Goal: Information Seeking & Learning: Check status

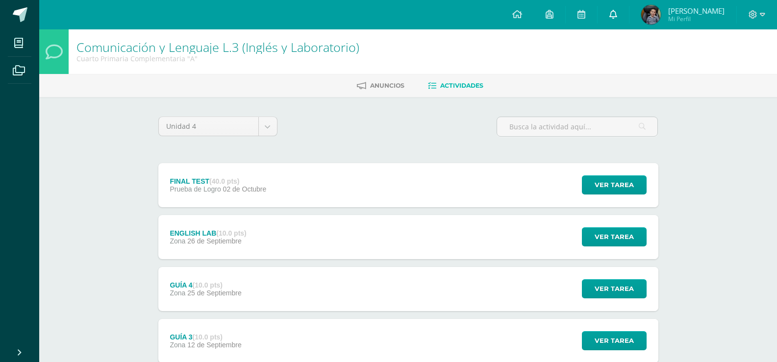
click at [610, 9] on link at bounding box center [613, 14] width 31 height 29
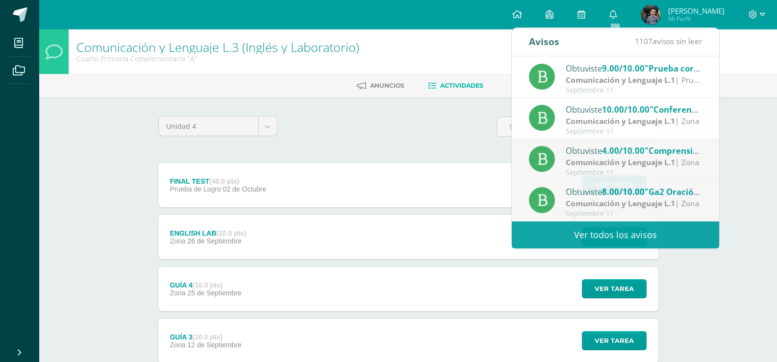
click at [438, 137] on div "Unidad 4 Unidad 1 Unidad 2 Unidad 3 Unidad 4" at bounding box center [408, 131] width 508 height 28
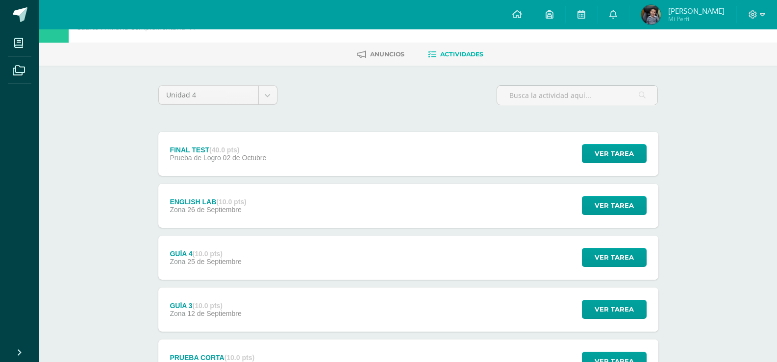
scroll to position [49, 0]
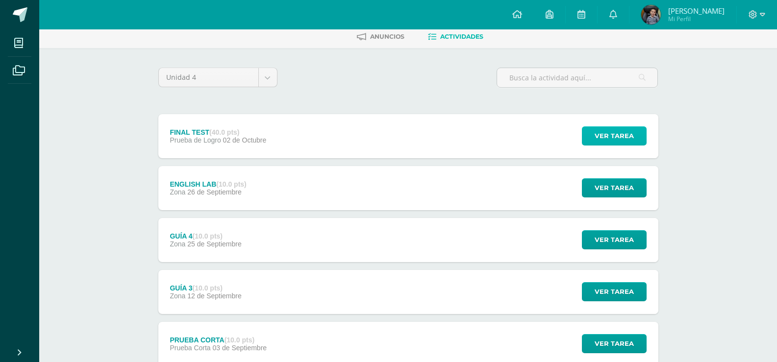
click at [617, 139] on span "Ver tarea" at bounding box center [614, 136] width 39 height 18
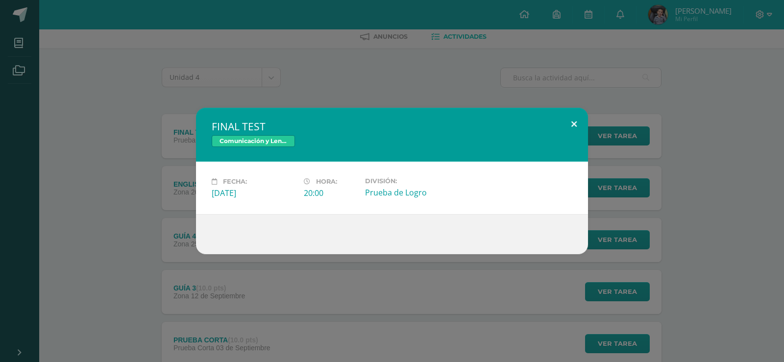
click at [575, 119] on button at bounding box center [574, 124] width 28 height 33
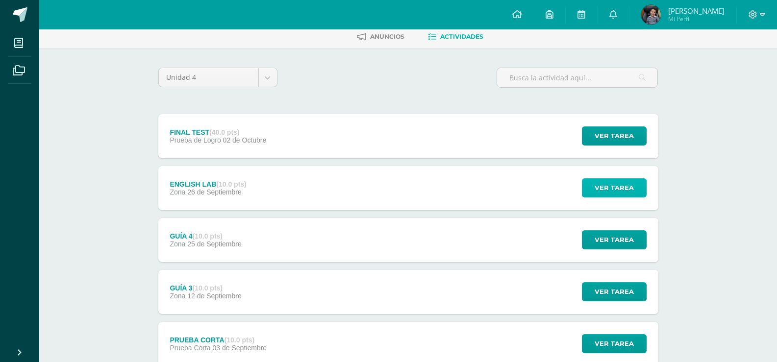
click at [609, 189] on span "Ver tarea" at bounding box center [614, 188] width 39 height 18
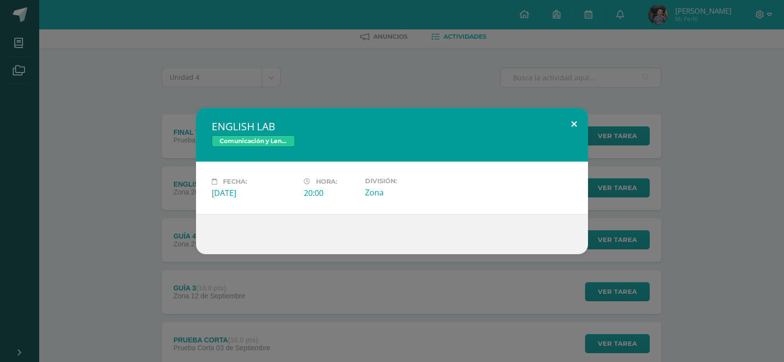
click at [574, 123] on button at bounding box center [574, 124] width 28 height 33
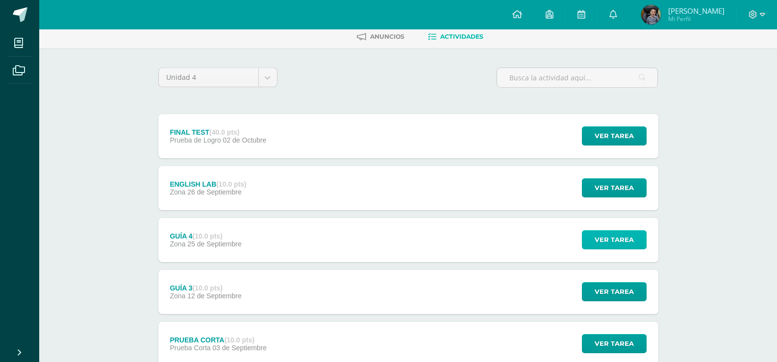
click at [619, 244] on span "Ver tarea" at bounding box center [614, 240] width 39 height 18
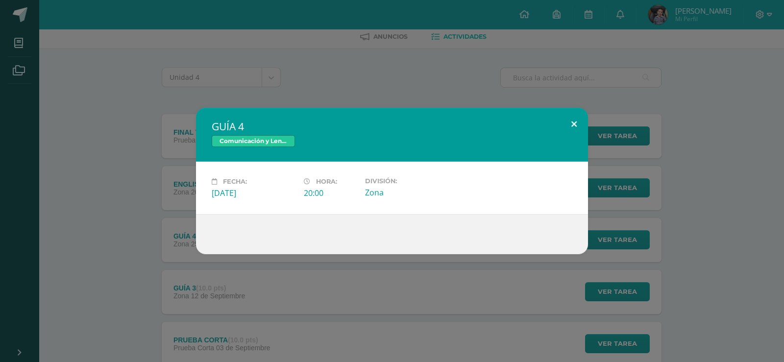
click at [578, 121] on button at bounding box center [574, 124] width 28 height 33
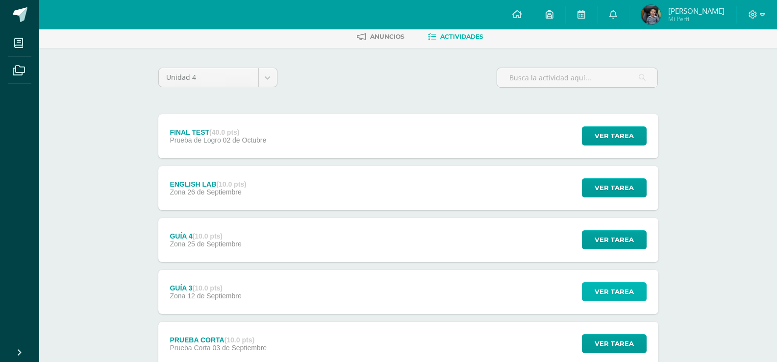
click at [602, 292] on span "Ver tarea" at bounding box center [614, 292] width 39 height 18
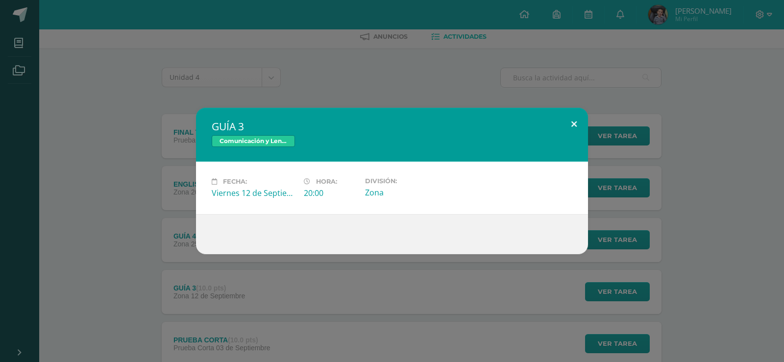
click at [574, 120] on button at bounding box center [574, 124] width 28 height 33
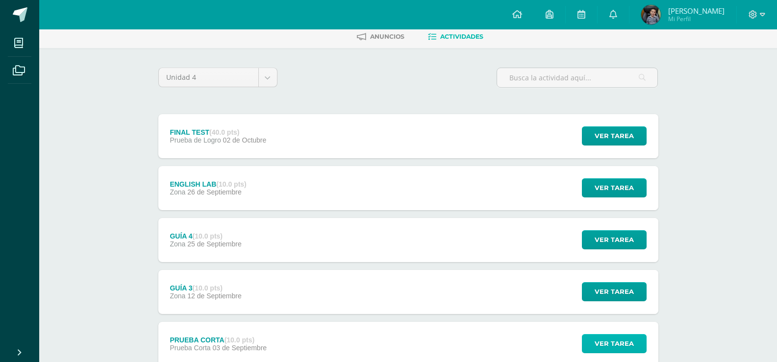
click at [593, 344] on button "Ver tarea" at bounding box center [614, 343] width 65 height 19
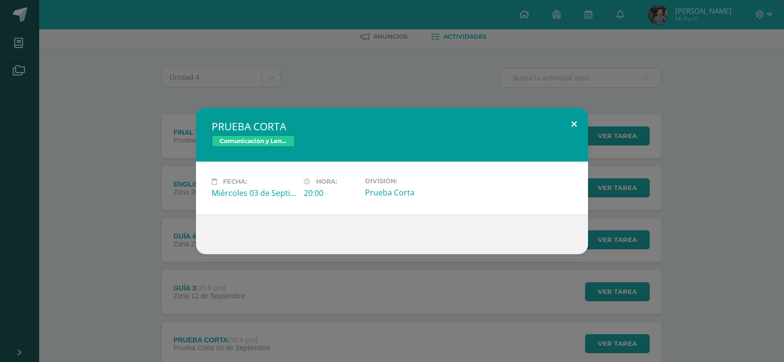
click at [575, 123] on button at bounding box center [574, 124] width 28 height 33
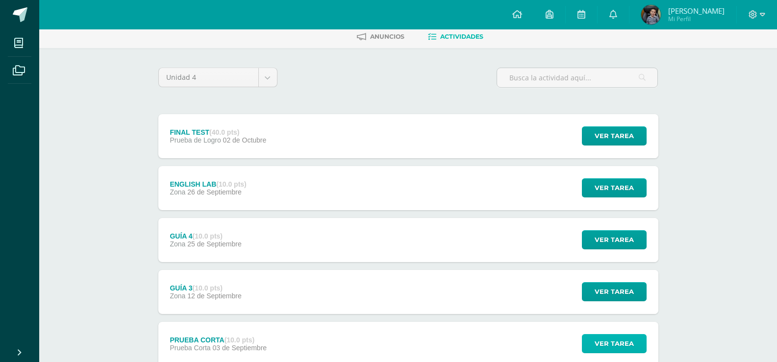
scroll to position [222, 0]
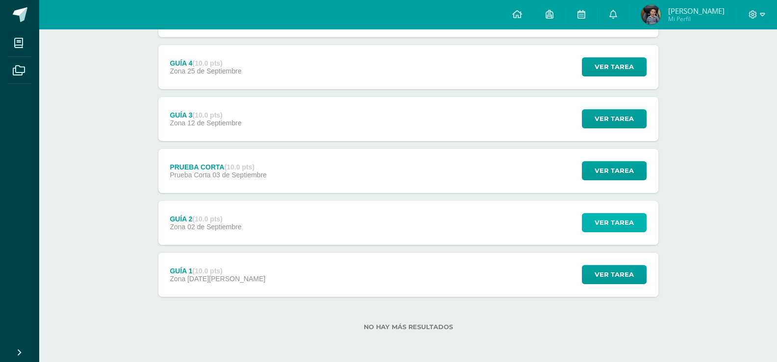
click at [602, 222] on span "Ver tarea" at bounding box center [614, 223] width 39 height 18
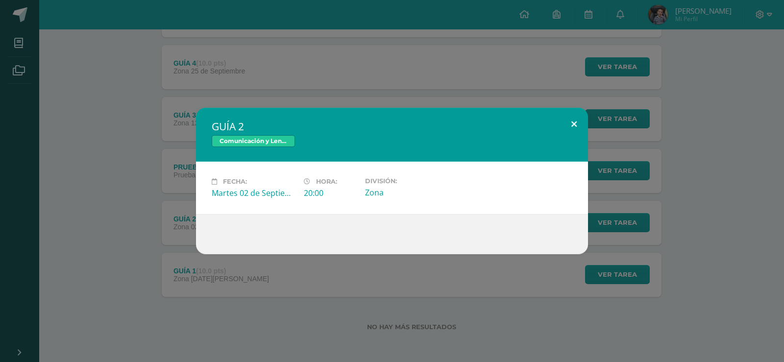
click at [577, 125] on button at bounding box center [574, 124] width 28 height 33
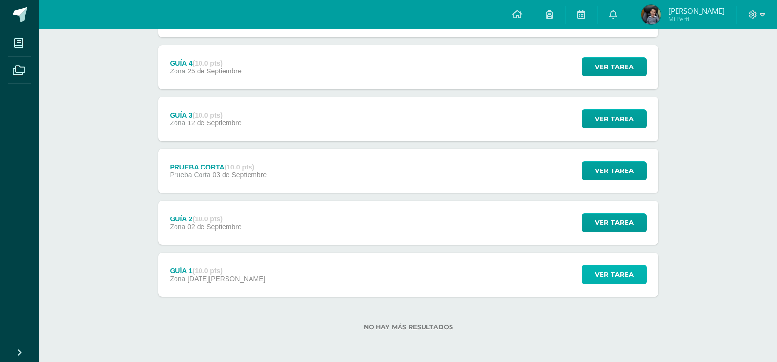
click at [619, 276] on span "Ver tarea" at bounding box center [614, 275] width 39 height 18
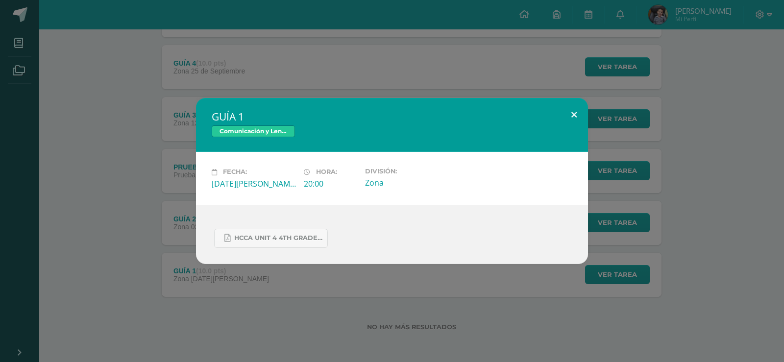
click at [580, 112] on button at bounding box center [574, 114] width 28 height 33
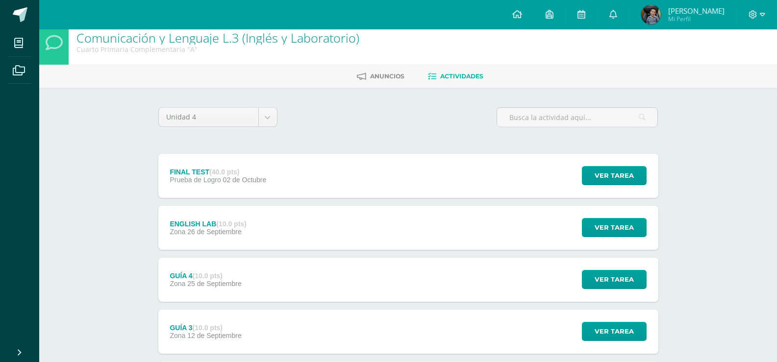
scroll to position [0, 0]
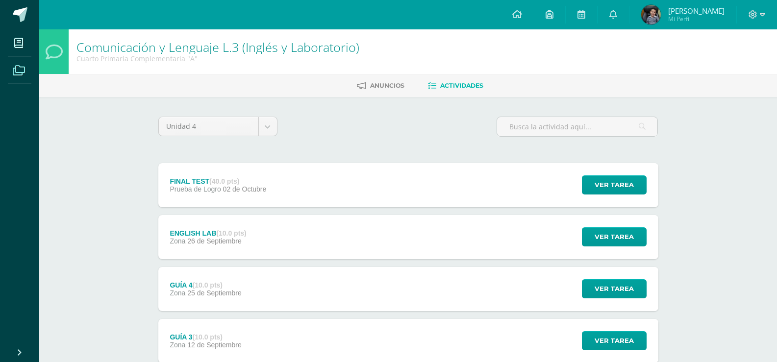
click at [24, 71] on icon at bounding box center [19, 71] width 12 height 10
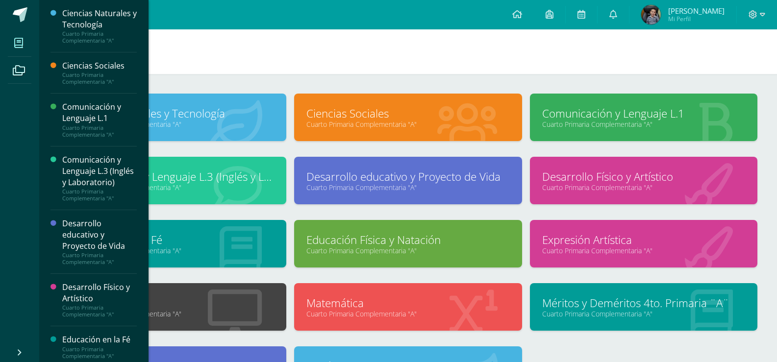
click at [207, 115] on link "Ciencias Naturales y Tecnología" at bounding box center [172, 113] width 203 height 15
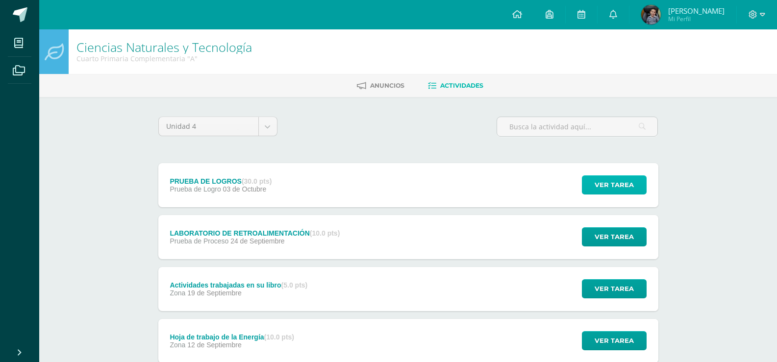
click at [620, 183] on span "Ver tarea" at bounding box center [614, 185] width 39 height 18
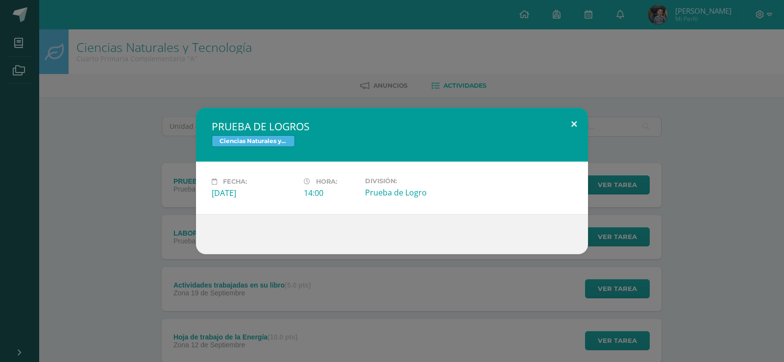
click at [577, 123] on button at bounding box center [574, 124] width 28 height 33
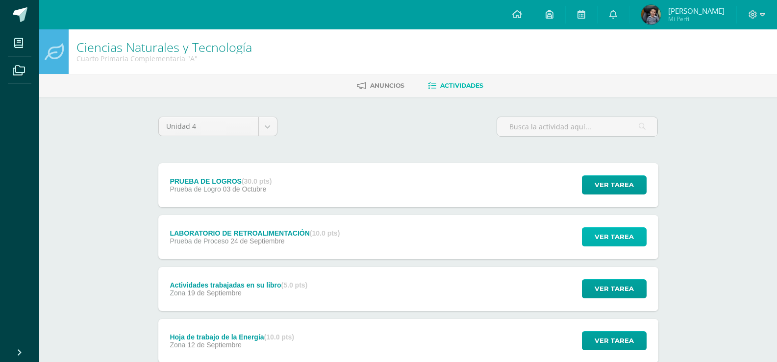
click at [608, 242] on span "Ver tarea" at bounding box center [614, 237] width 39 height 18
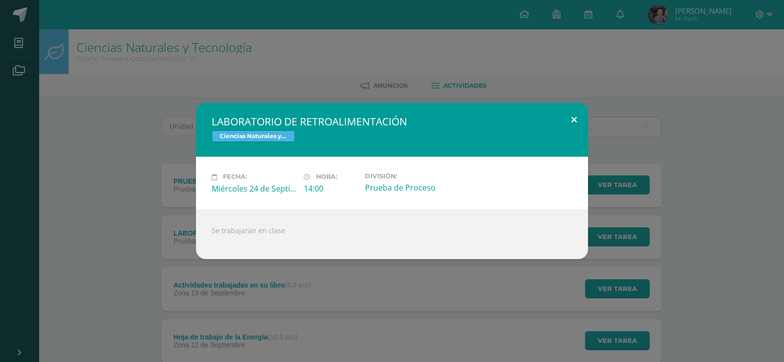
click at [571, 115] on button at bounding box center [574, 119] width 28 height 33
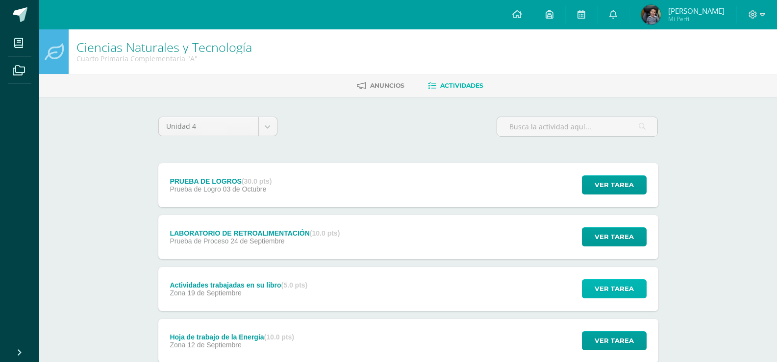
click at [617, 289] on span "Ver tarea" at bounding box center [614, 289] width 39 height 18
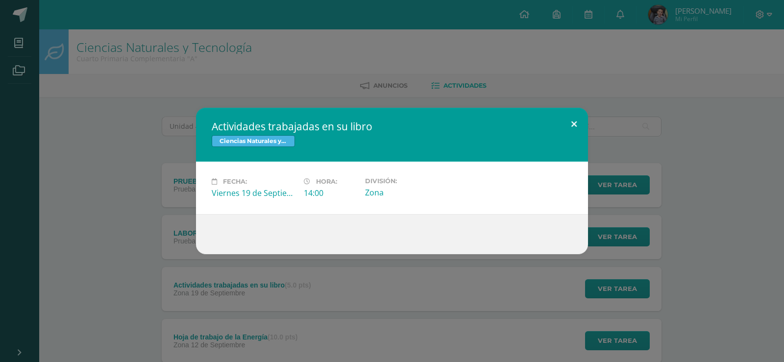
click at [577, 120] on button at bounding box center [574, 124] width 28 height 33
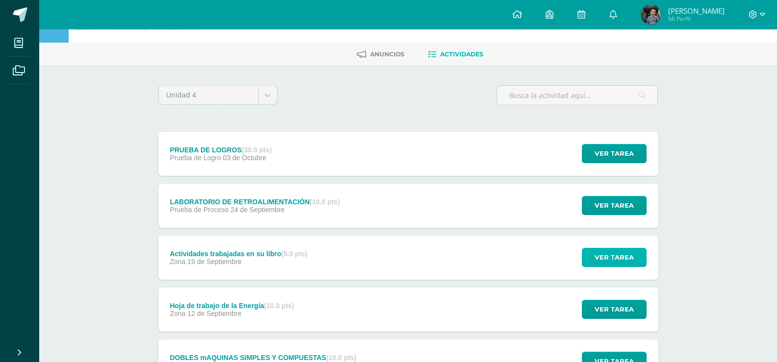
scroll to position [49, 0]
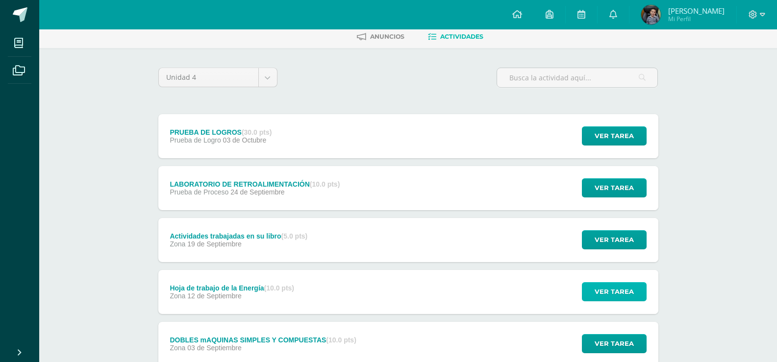
click at [613, 288] on span "Ver tarea" at bounding box center [614, 292] width 39 height 18
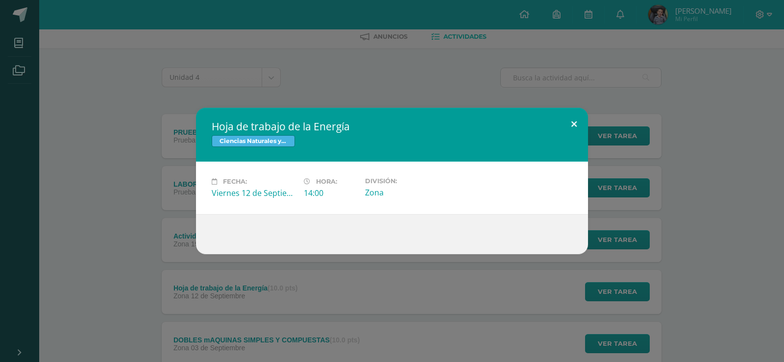
click at [573, 122] on button at bounding box center [574, 124] width 28 height 33
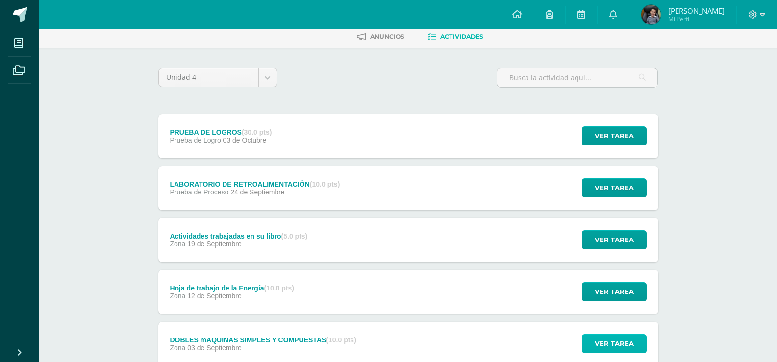
click at [601, 341] on span "Ver tarea" at bounding box center [614, 344] width 39 height 18
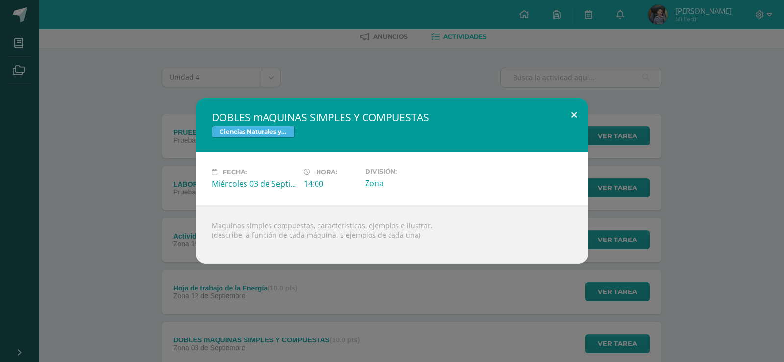
click at [575, 113] on button at bounding box center [574, 115] width 28 height 33
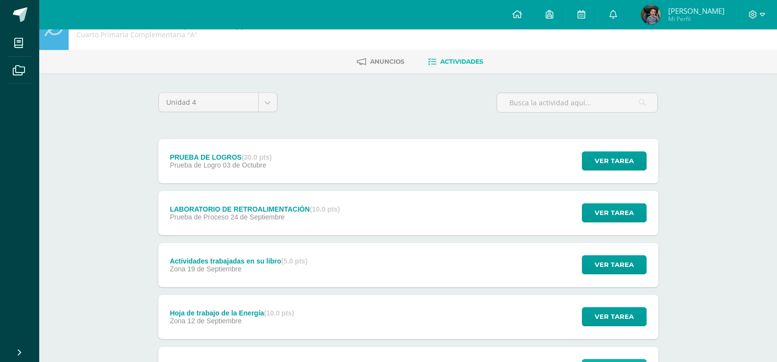
scroll to position [0, 0]
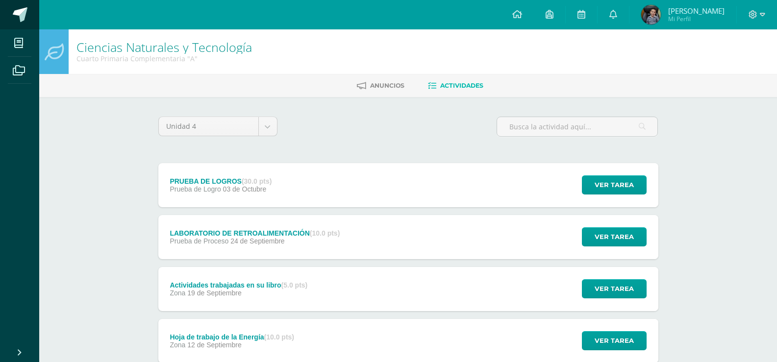
click at [18, 13] on span at bounding box center [20, 14] width 15 height 15
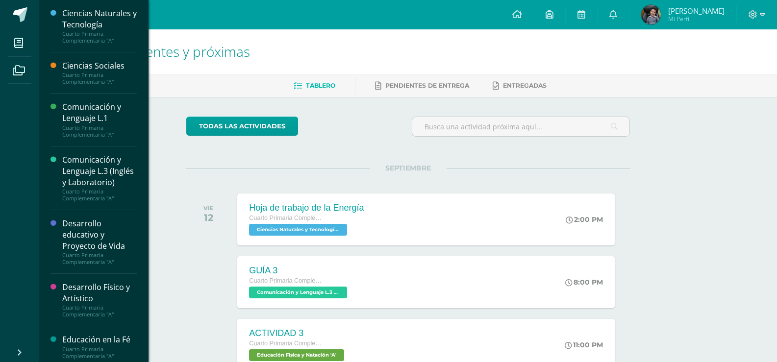
click at [83, 74] on div "Tablero Pendientes de entrega Entregadas" at bounding box center [419, 85] width 761 height 23
click at [83, 74] on div "Cuarto Primaria Complementaria "A"" at bounding box center [99, 79] width 75 height 14
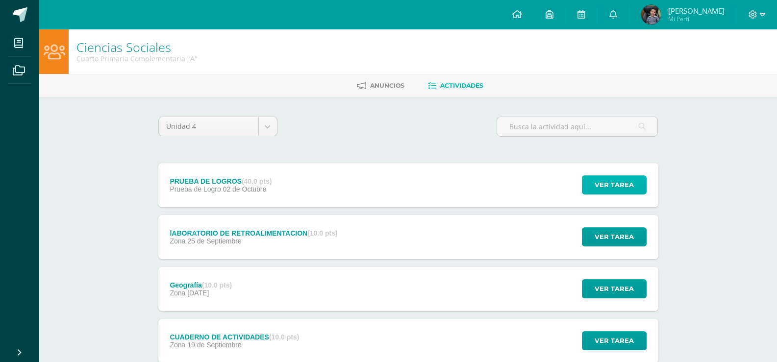
click at [603, 185] on span "Ver tarea" at bounding box center [614, 185] width 39 height 18
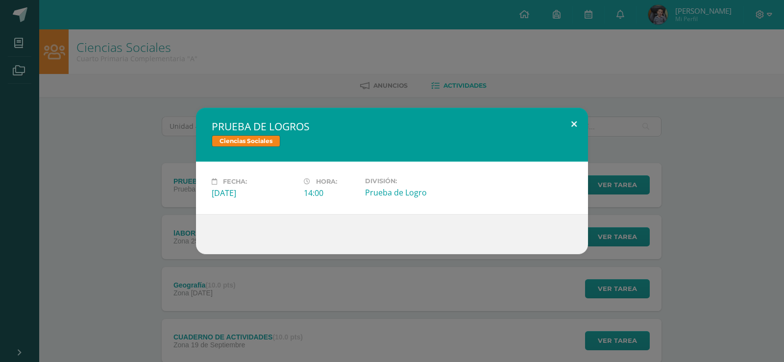
drag, startPoint x: 575, startPoint y: 119, endPoint x: 576, endPoint y: 124, distance: 5.1
click at [575, 120] on button at bounding box center [574, 124] width 28 height 33
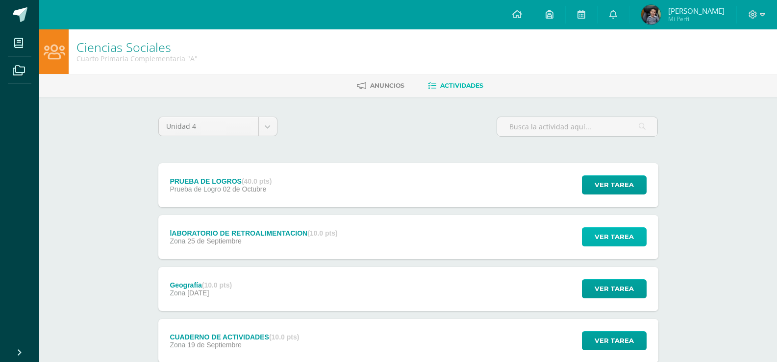
click at [626, 237] on span "Ver tarea" at bounding box center [614, 237] width 39 height 18
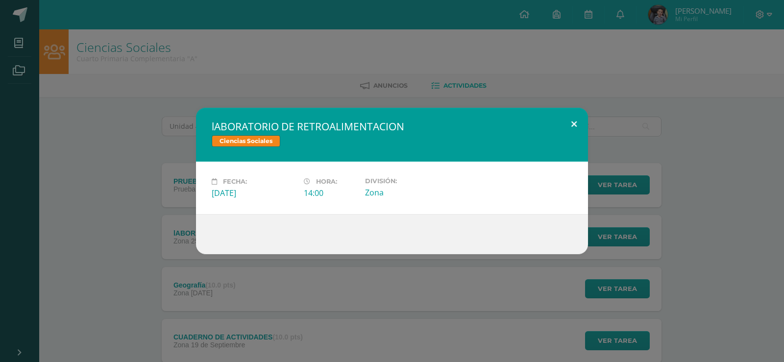
click at [573, 122] on button at bounding box center [574, 124] width 28 height 33
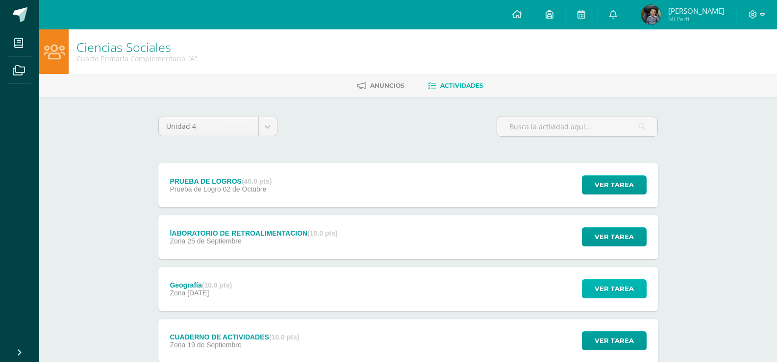
click at [596, 291] on span "Ver tarea" at bounding box center [614, 289] width 39 height 18
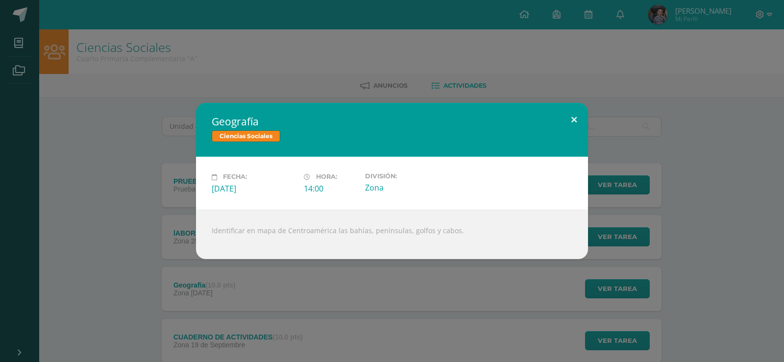
click at [578, 120] on button at bounding box center [574, 119] width 28 height 33
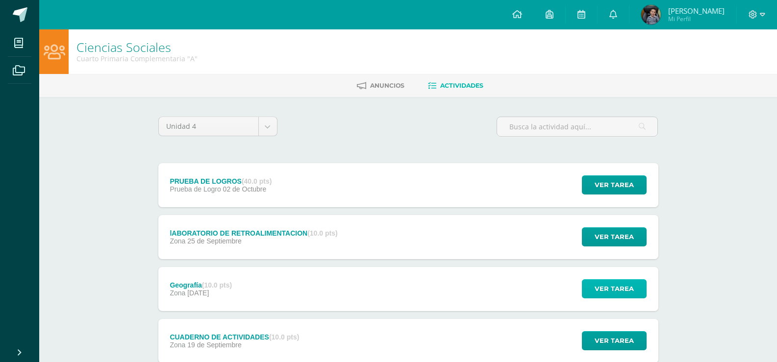
click at [596, 291] on span "Ver tarea" at bounding box center [614, 289] width 39 height 18
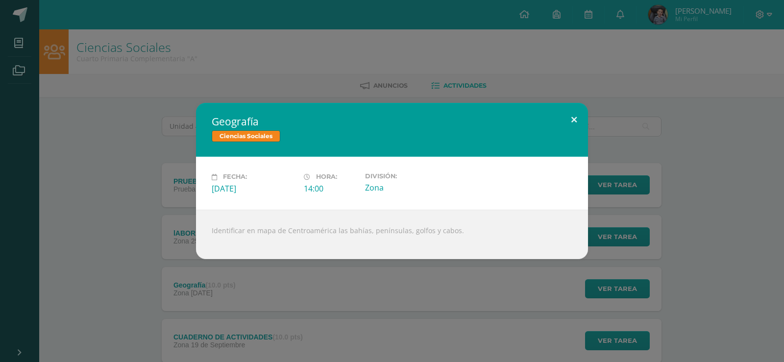
click at [575, 118] on button at bounding box center [574, 119] width 28 height 33
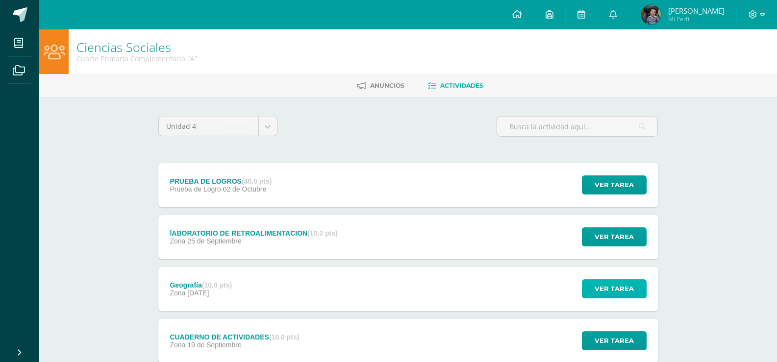
click at [607, 293] on span "Ver tarea" at bounding box center [614, 289] width 39 height 18
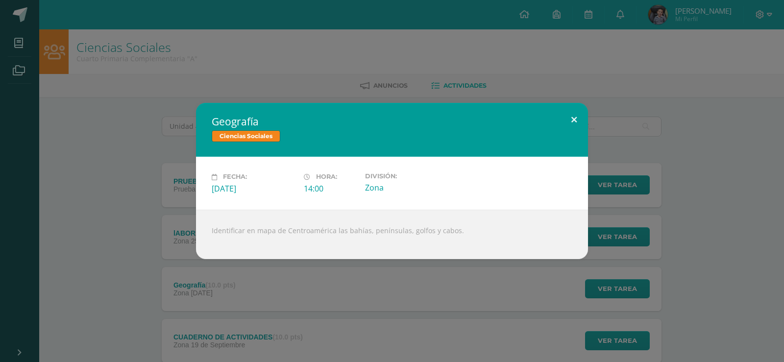
click at [574, 117] on button at bounding box center [574, 119] width 28 height 33
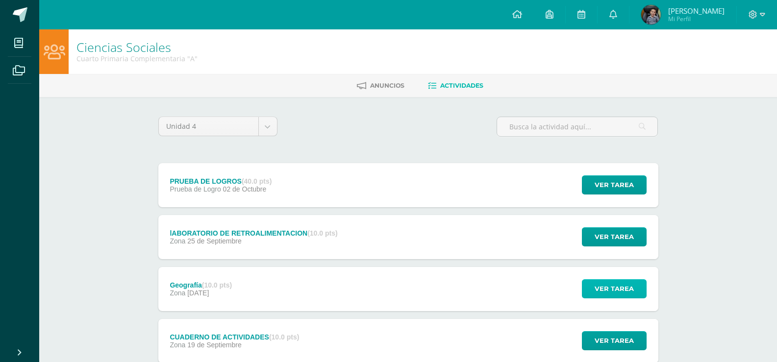
scroll to position [49, 0]
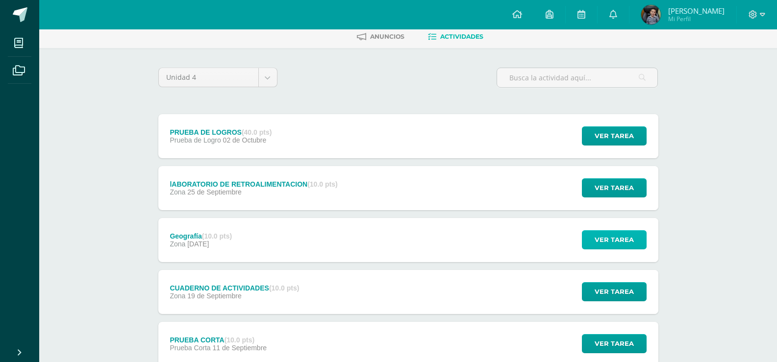
click at [613, 240] on span "Ver tarea" at bounding box center [614, 240] width 39 height 18
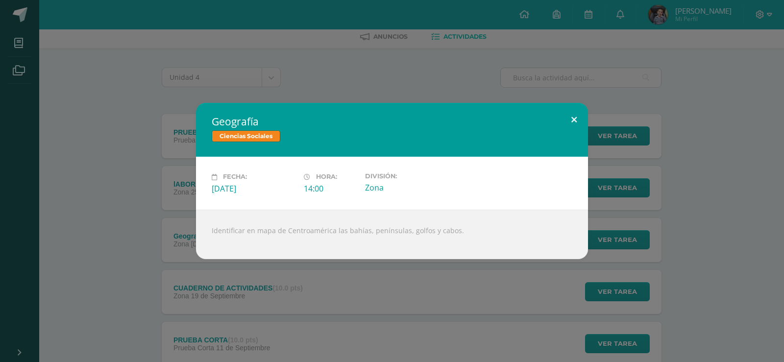
click at [580, 121] on button at bounding box center [574, 119] width 28 height 33
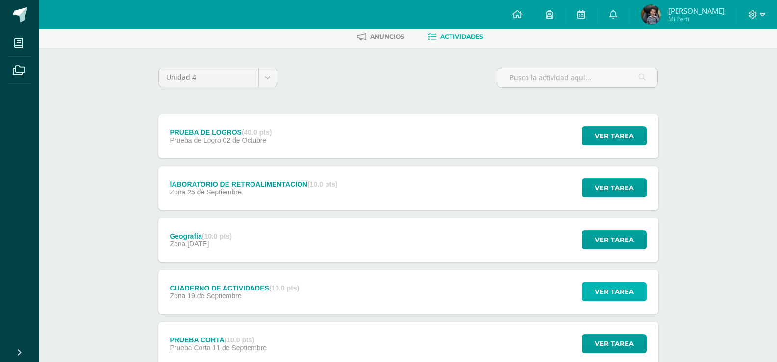
click at [619, 293] on span "Ver tarea" at bounding box center [614, 292] width 39 height 18
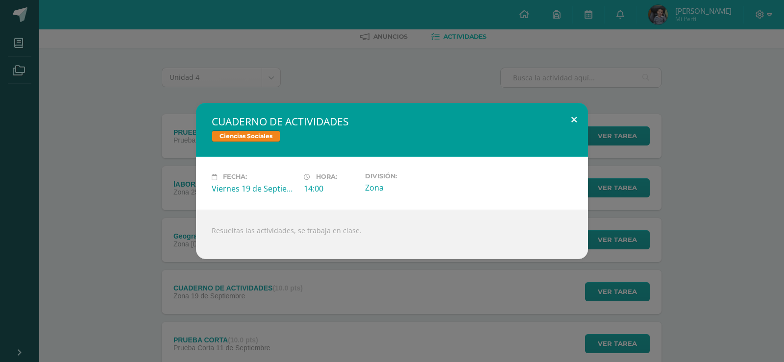
click at [574, 118] on button at bounding box center [574, 119] width 28 height 33
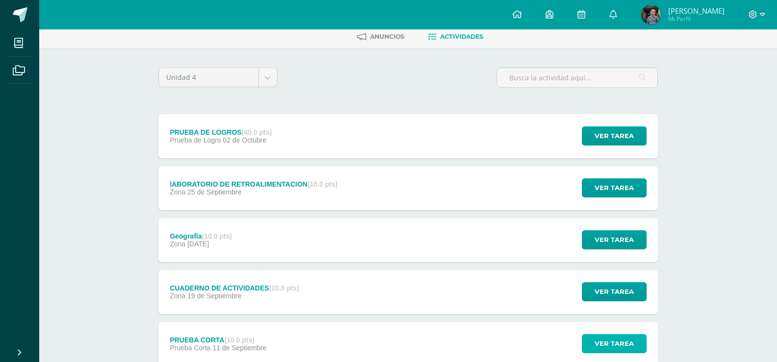
click at [599, 342] on span "Ver tarea" at bounding box center [614, 344] width 39 height 18
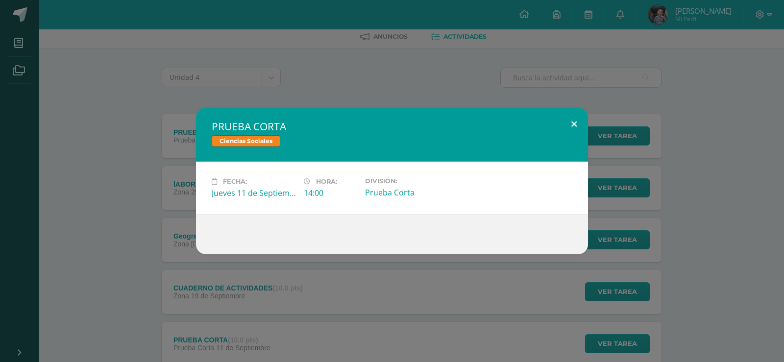
click at [572, 118] on button at bounding box center [574, 124] width 28 height 33
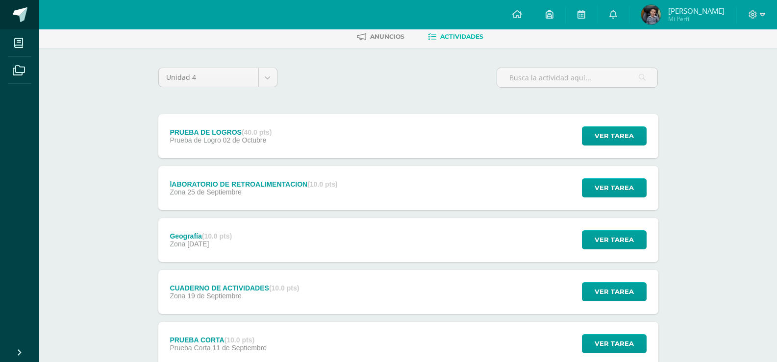
click at [27, 10] on span at bounding box center [20, 14] width 15 height 15
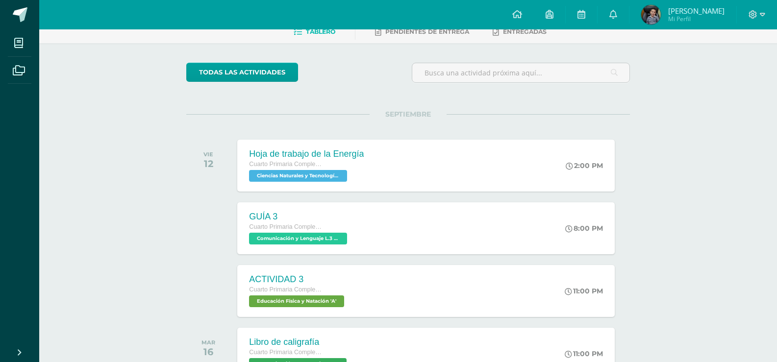
scroll to position [147, 0]
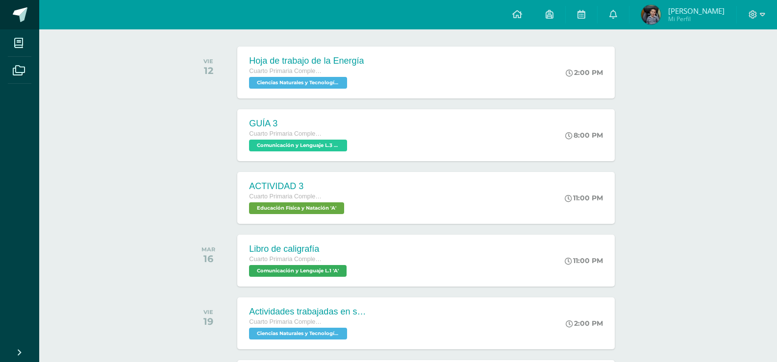
click at [17, 5] on link at bounding box center [19, 14] width 39 height 29
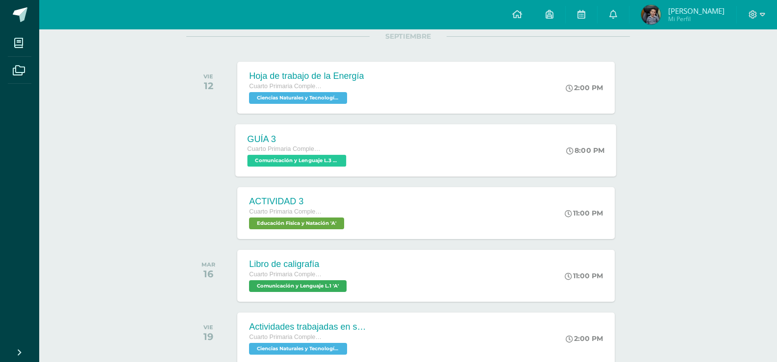
scroll to position [147, 0]
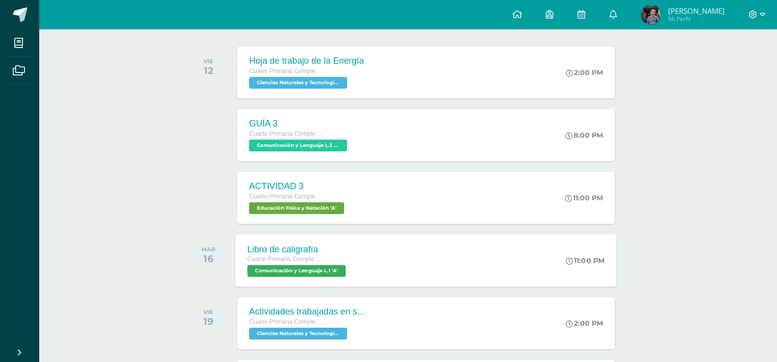
click at [289, 273] on span "Comunicación y Lenguaje L.1 'A'" at bounding box center [297, 271] width 99 height 12
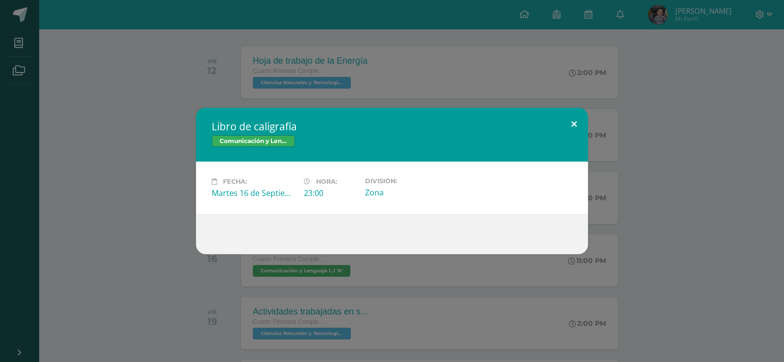
click at [578, 121] on button at bounding box center [574, 124] width 28 height 33
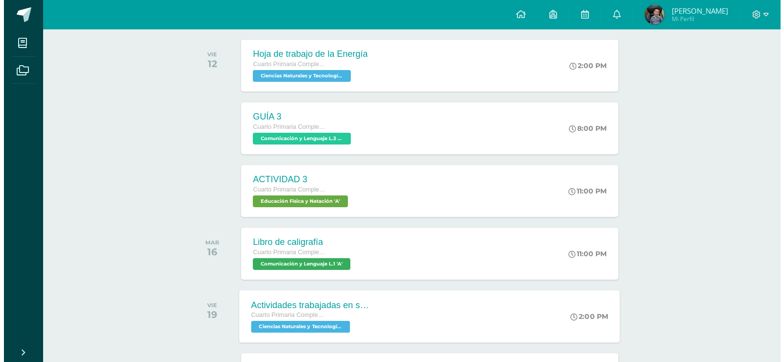
scroll to position [196, 0]
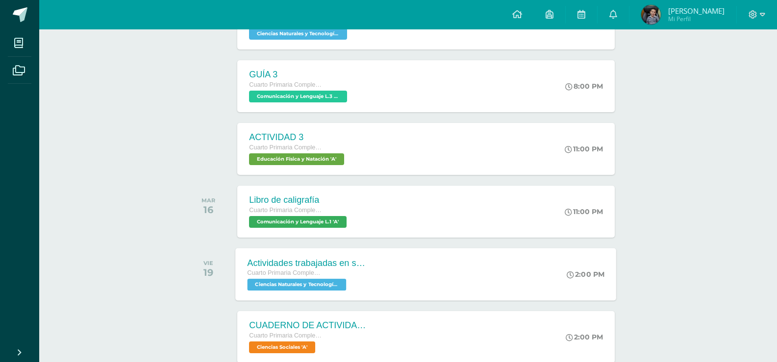
click at [324, 284] on span "Ciencias Naturales y Tecnología 'A'" at bounding box center [297, 285] width 99 height 12
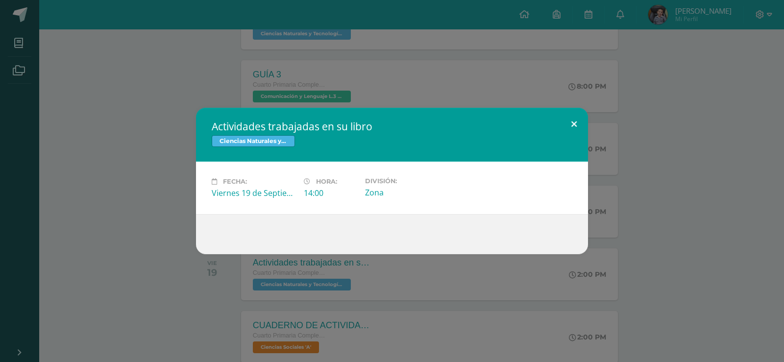
click at [575, 118] on button at bounding box center [574, 124] width 28 height 33
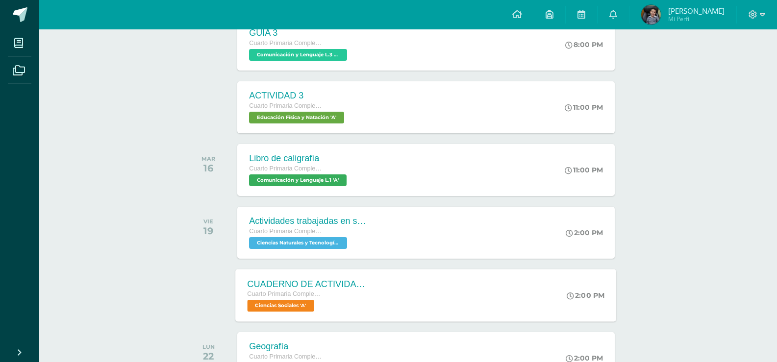
scroll to position [294, 0]
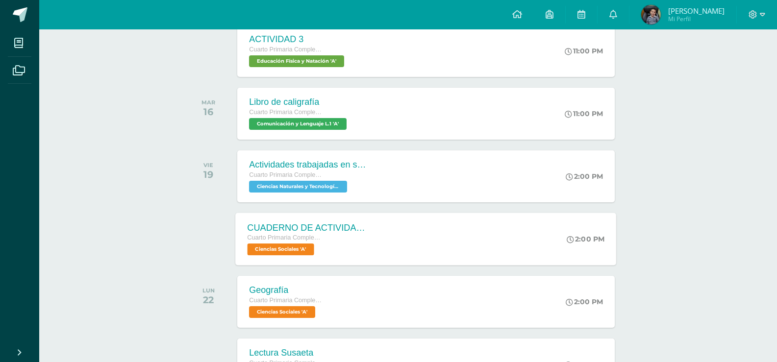
click at [290, 251] on span "Ciencias Sociales 'A'" at bounding box center [281, 250] width 67 height 12
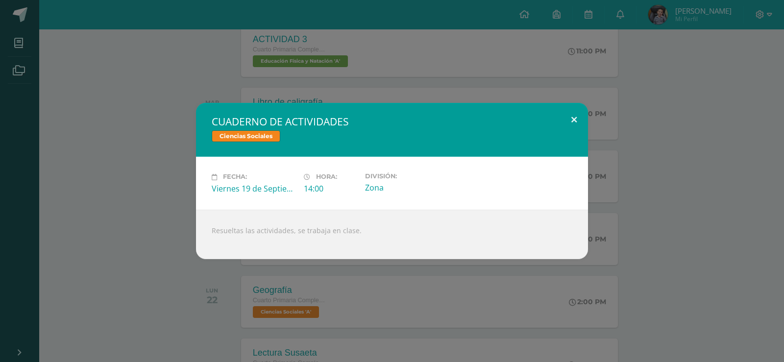
click at [575, 122] on button at bounding box center [574, 119] width 28 height 33
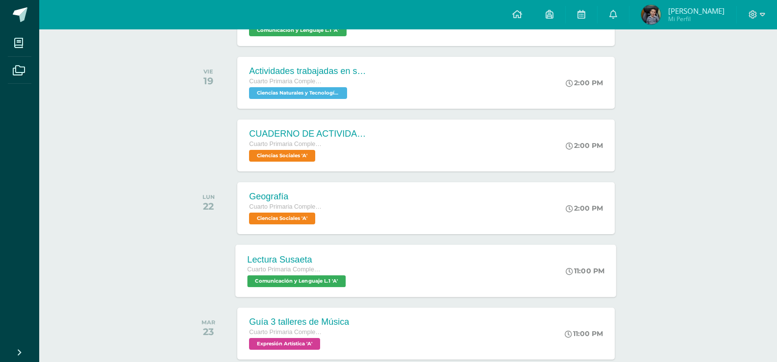
scroll to position [392, 0]
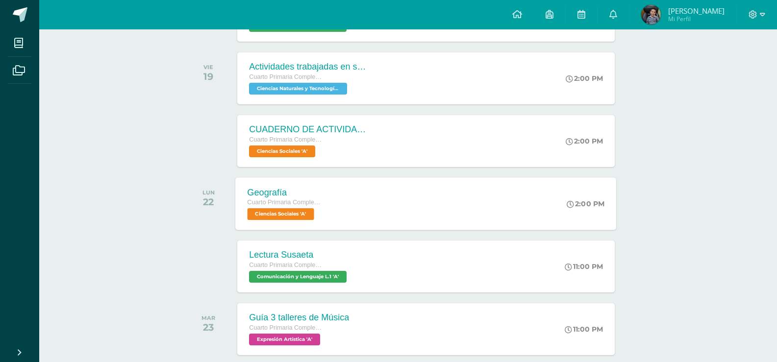
click at [303, 212] on span "Ciencias Sociales 'A'" at bounding box center [281, 214] width 67 height 12
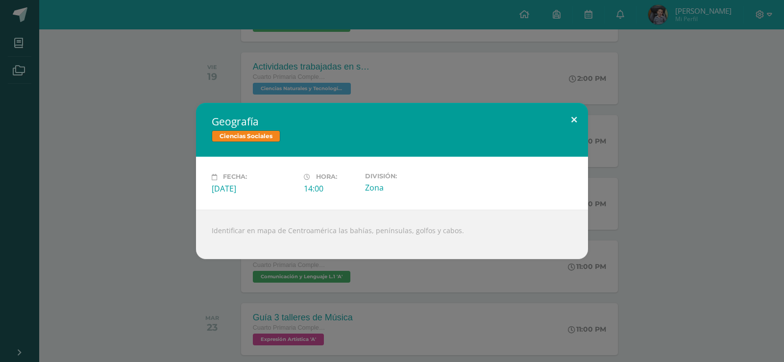
click at [576, 116] on button at bounding box center [574, 119] width 28 height 33
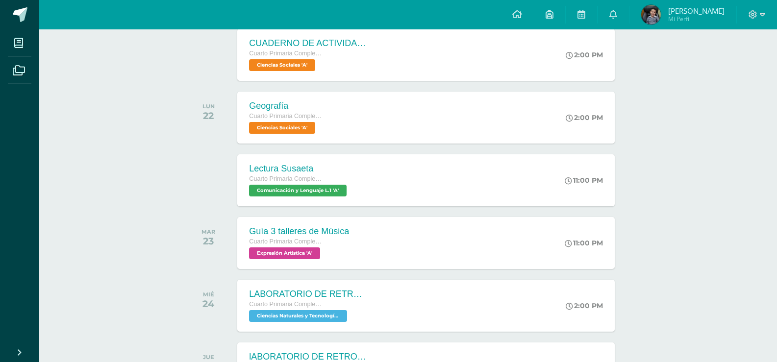
scroll to position [490, 0]
